Goal: Book appointment/travel/reservation

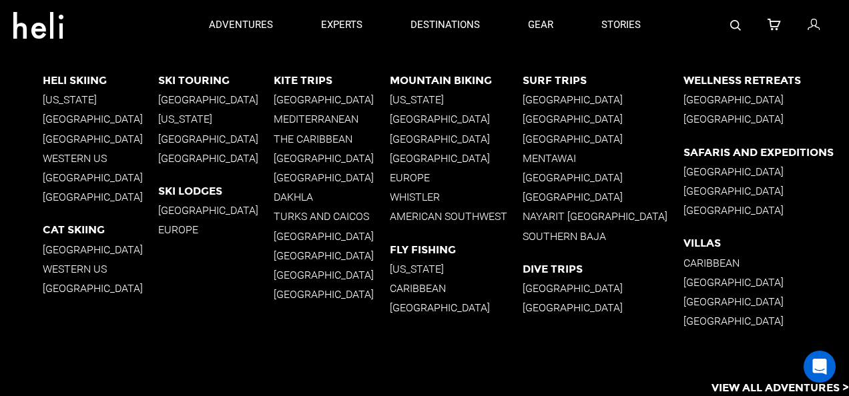
click at [448, 81] on p "Mountain Biking" at bounding box center [456, 80] width 133 height 13
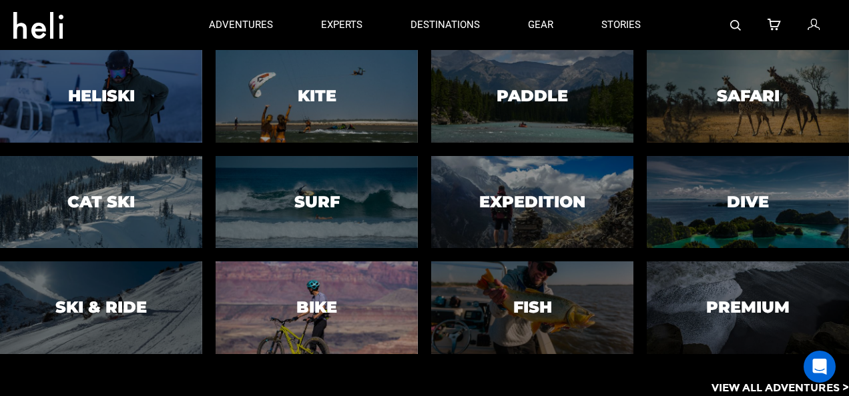
click at [342, 296] on div at bounding box center [317, 308] width 206 height 94
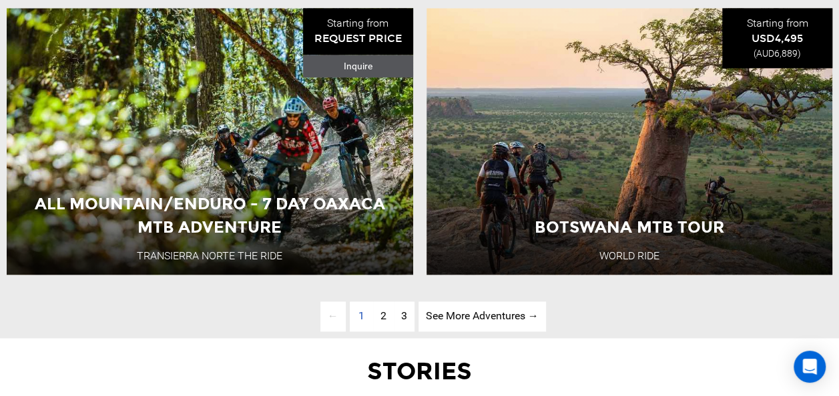
scroll to position [3386, 0]
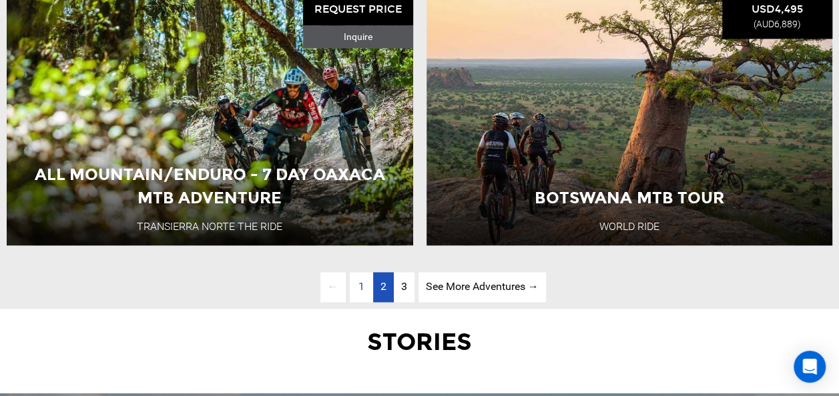
click at [376, 290] on link "page 2" at bounding box center [383, 287] width 21 height 30
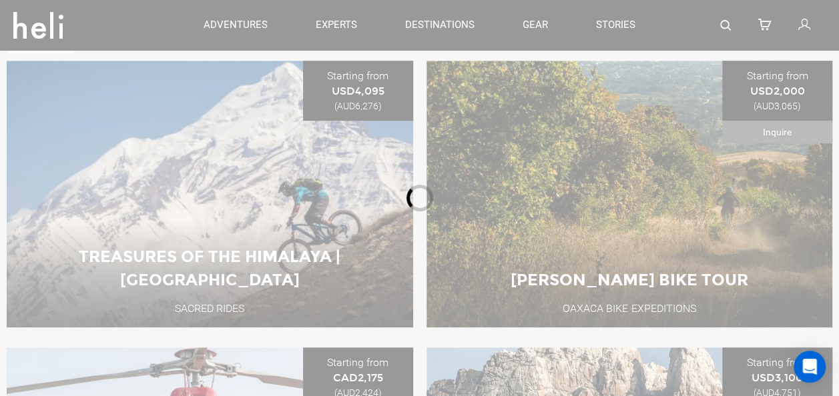
scroll to position [431, 0]
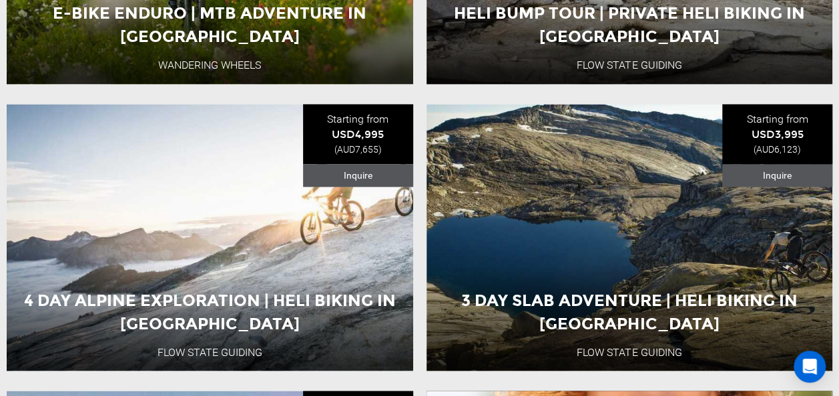
scroll to position [1000, 0]
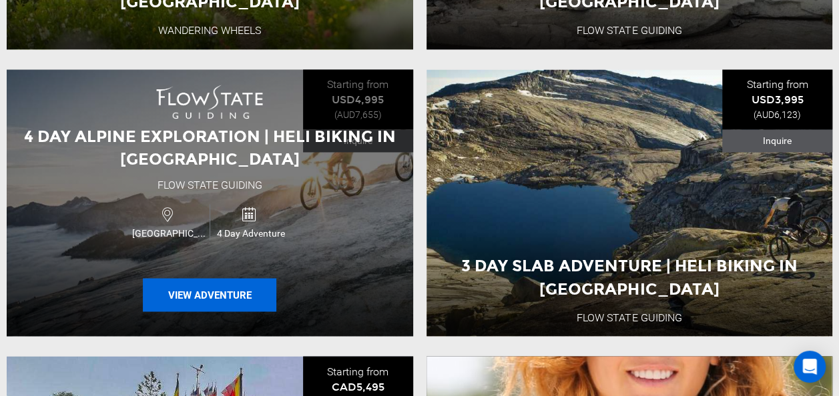
click at [201, 293] on button "View Adventure" at bounding box center [209, 294] width 133 height 33
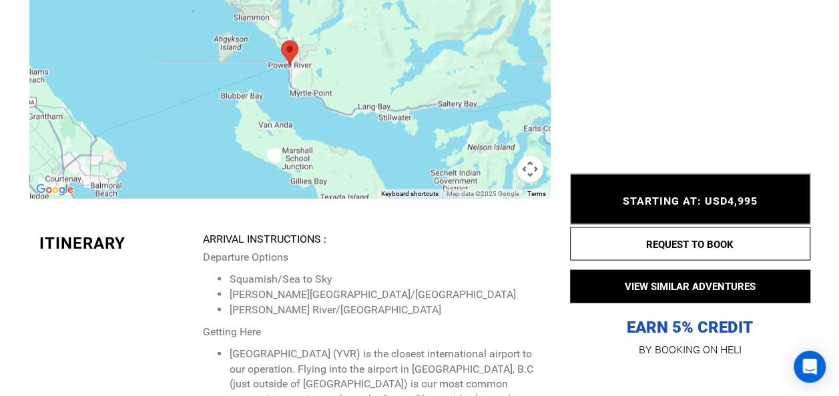
scroll to position [3755, 0]
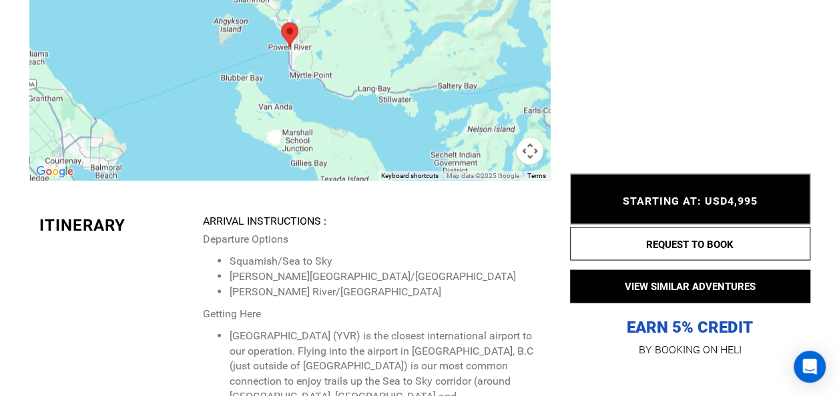
click at [525, 160] on button "Map camera controls" at bounding box center [530, 150] width 27 height 27
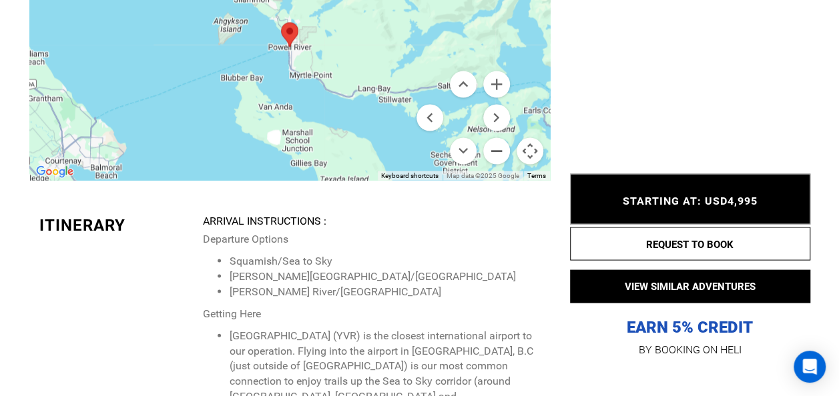
click at [497, 156] on button "Zoom out" at bounding box center [496, 150] width 27 height 27
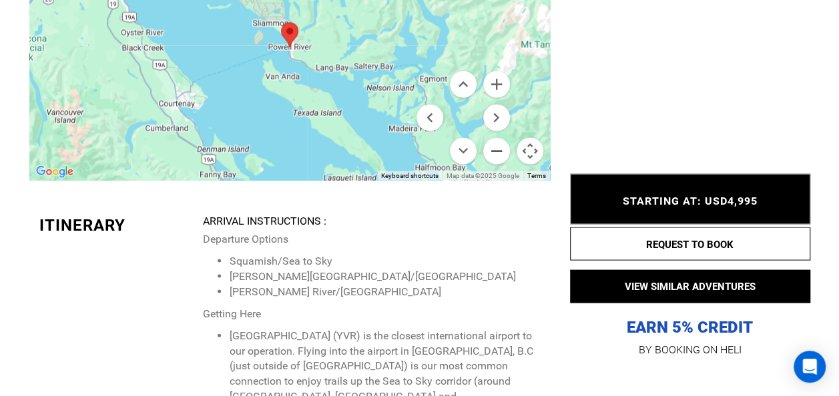
click at [497, 156] on button "Zoom out" at bounding box center [496, 150] width 27 height 27
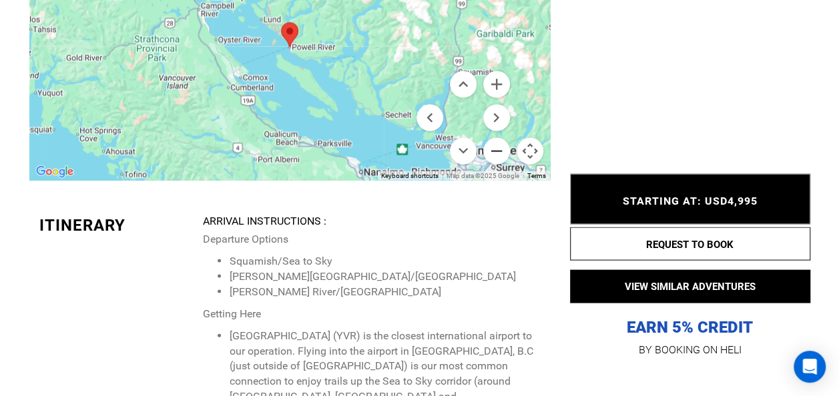
click at [497, 156] on button "Zoom out" at bounding box center [496, 150] width 27 height 27
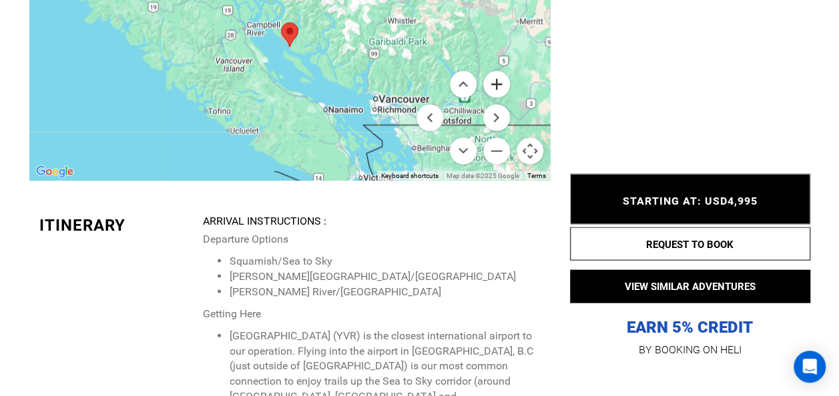
click at [493, 92] on button "Zoom in" at bounding box center [496, 84] width 27 height 27
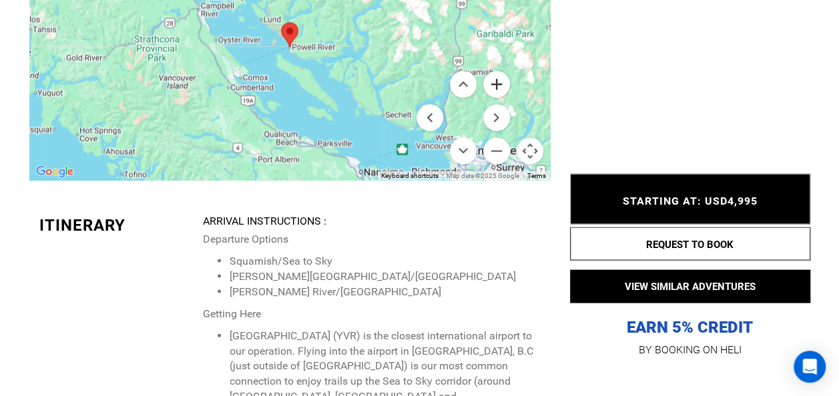
click at [493, 92] on button "Zoom in" at bounding box center [496, 84] width 27 height 27
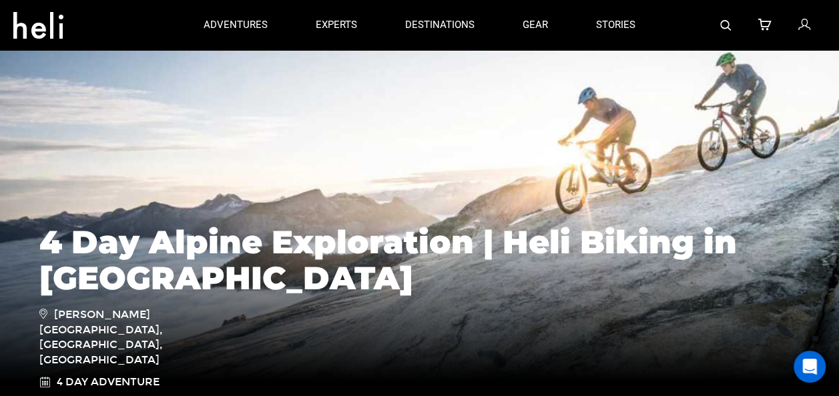
scroll to position [0, 0]
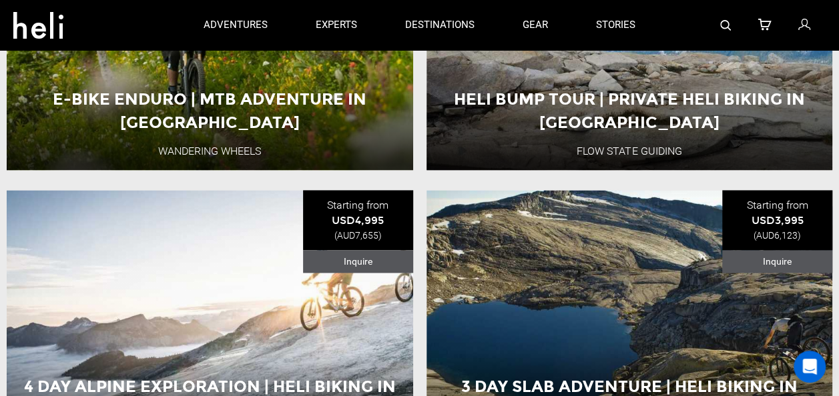
scroll to position [703, 0]
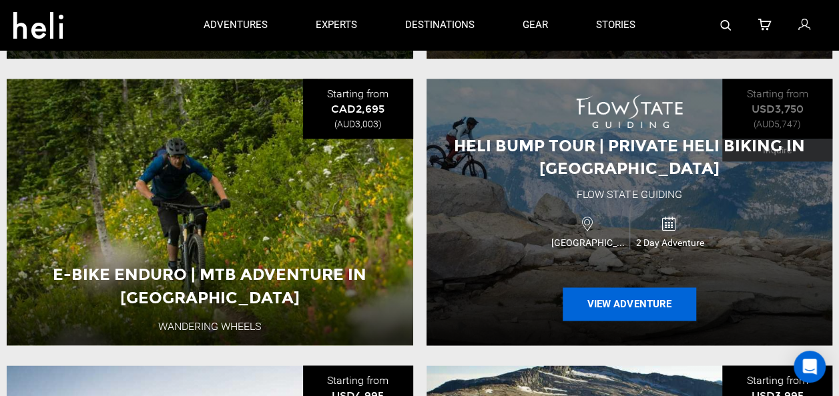
click at [607, 308] on button "View Adventure" at bounding box center [629, 304] width 133 height 33
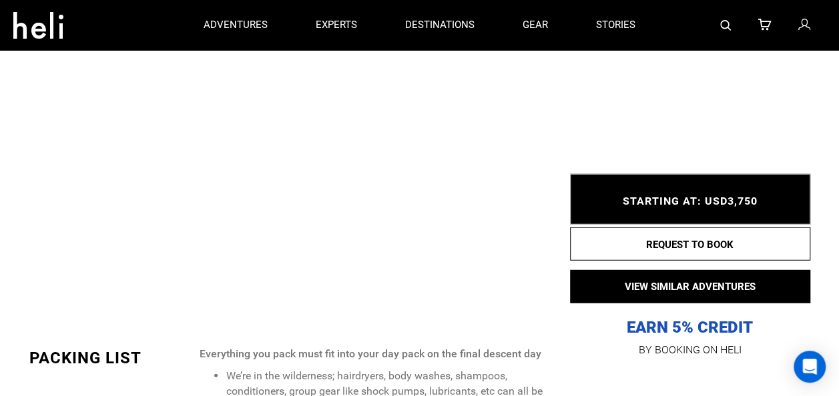
scroll to position [1648, 0]
